Goal: Browse casually

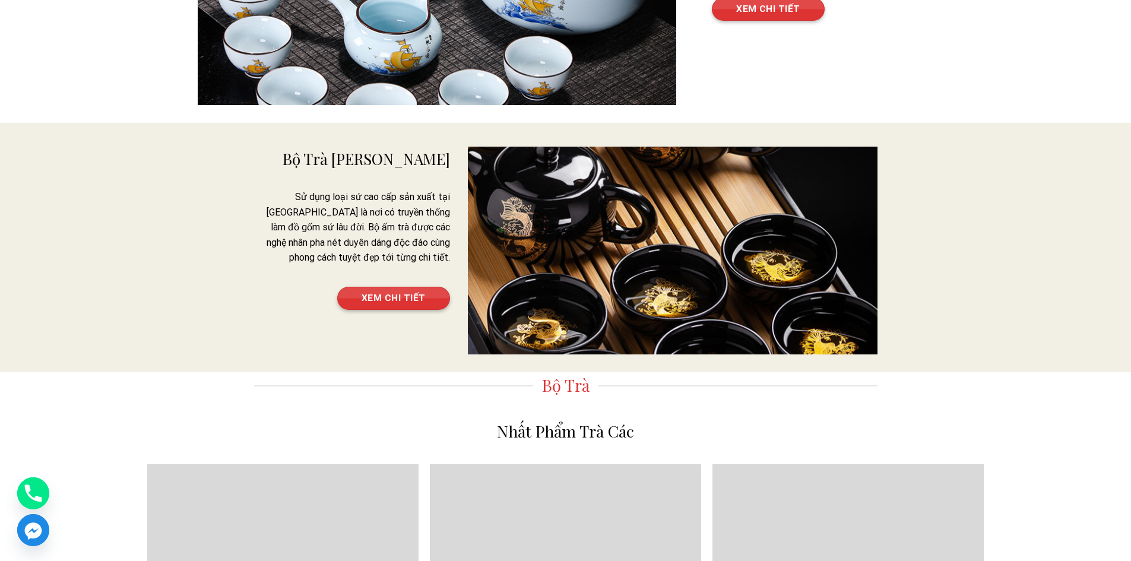
scroll to position [1366, 0]
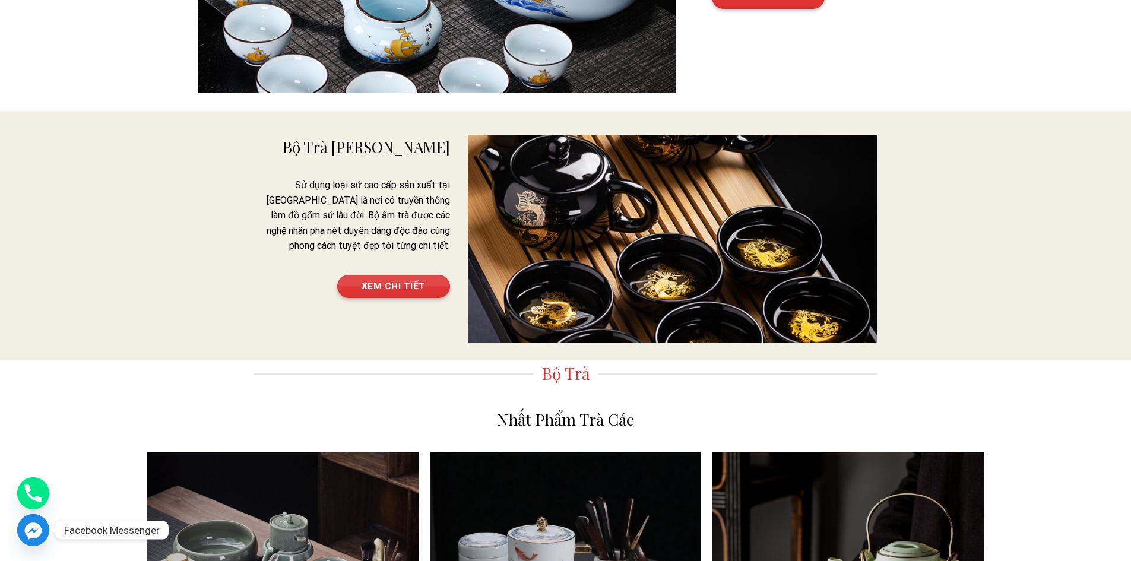
click at [34, 538] on icon "Facebook_Messenger" at bounding box center [32, 531] width 17 height 17
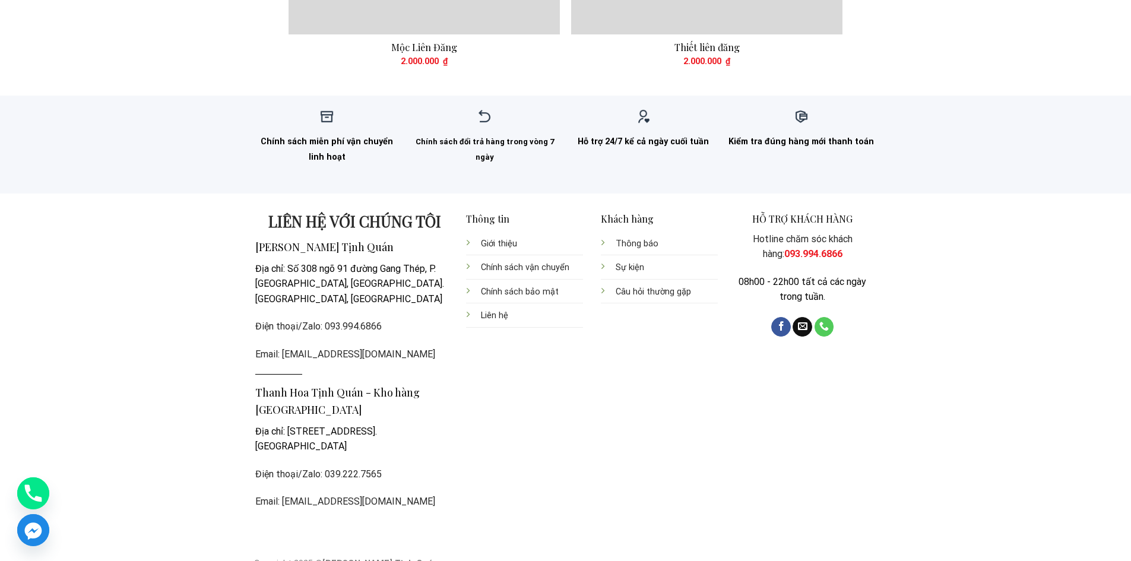
scroll to position [3560, 0]
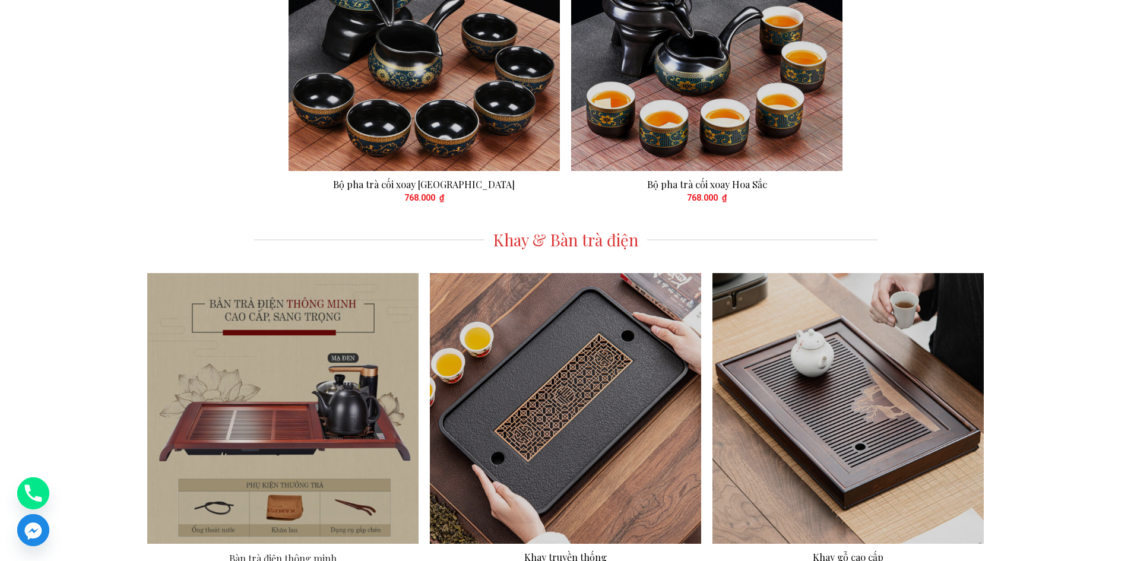
scroll to position [2970, 0]
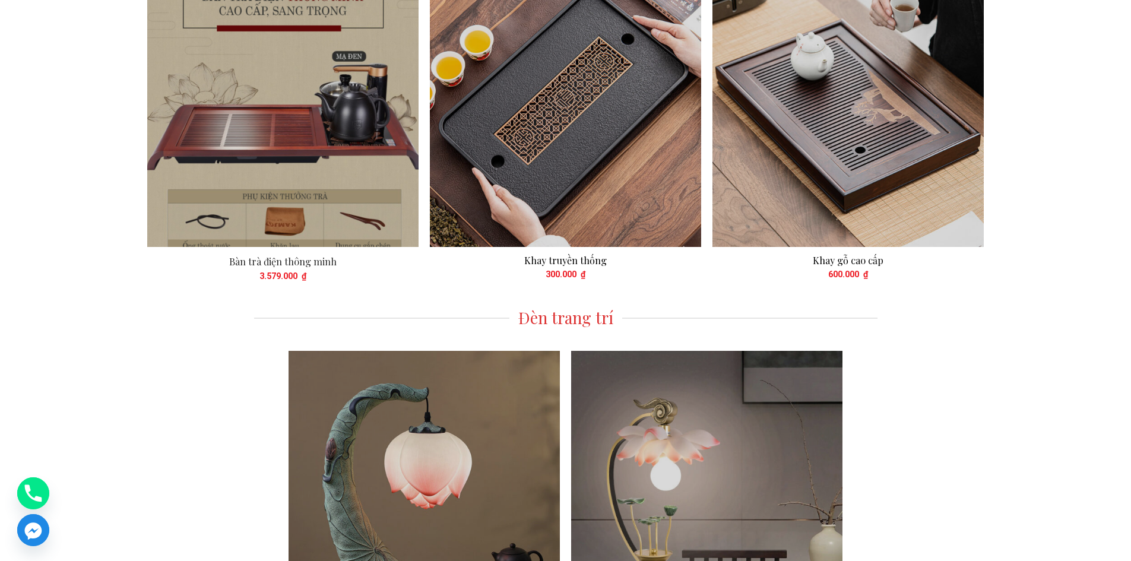
click at [310, 74] on img at bounding box center [283, 112] width 298 height 298
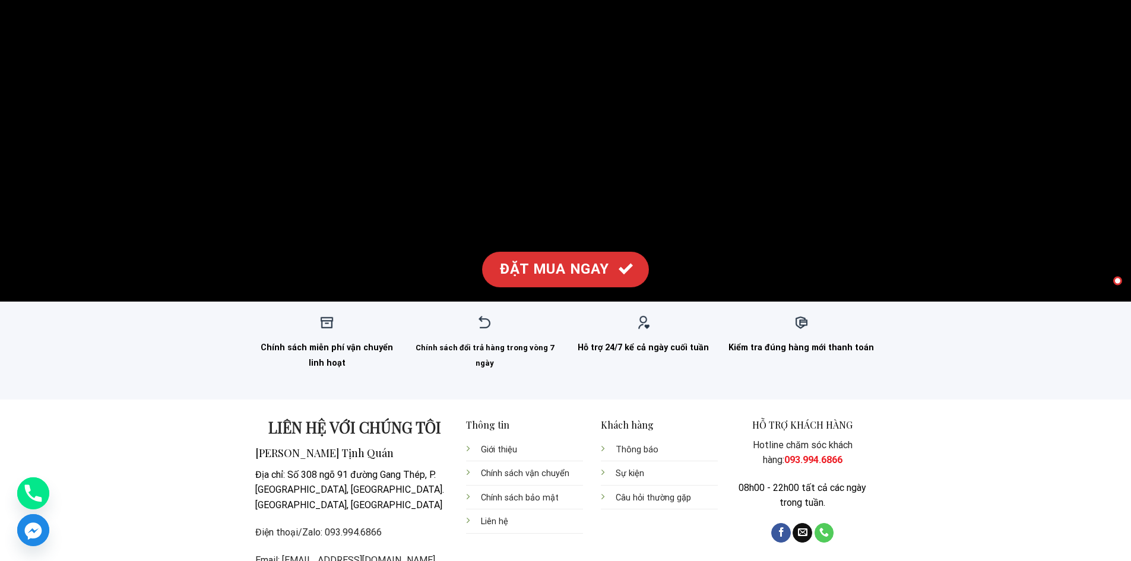
scroll to position [6949, 0]
